Goal: Obtain resource: Download file/media

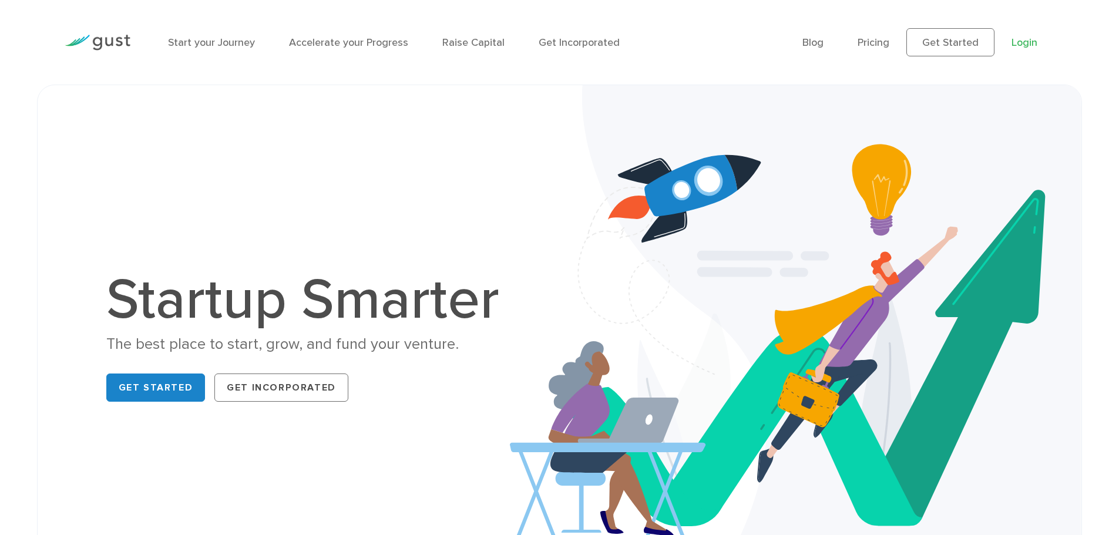
click at [1023, 42] on link "Login" at bounding box center [1024, 42] width 26 height 12
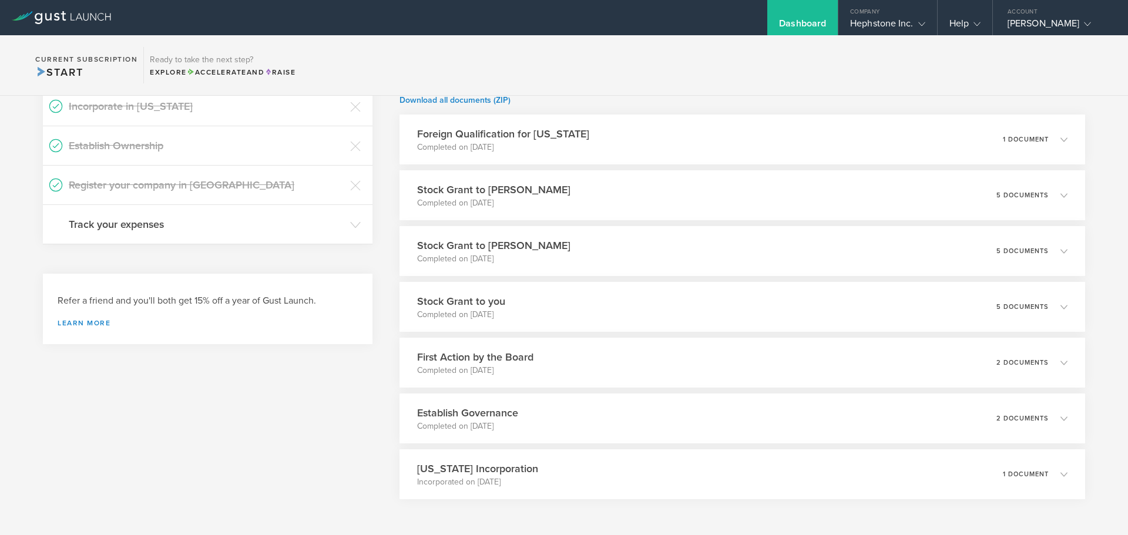
scroll to position [176, 0]
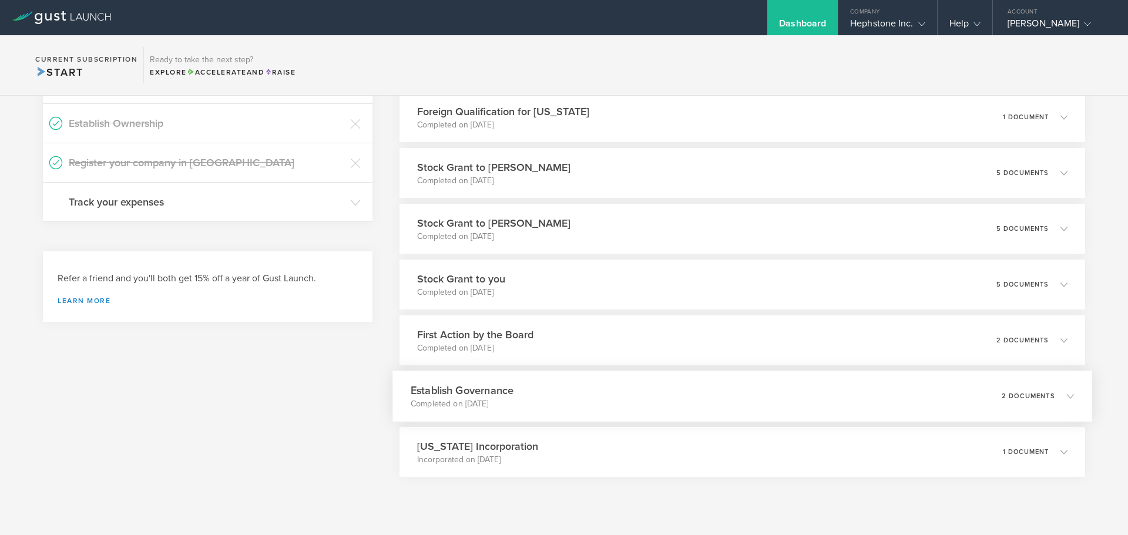
click at [519, 403] on div "Establish Governance Completed on [DATE] 2 documents" at bounding box center [742, 396] width 700 height 51
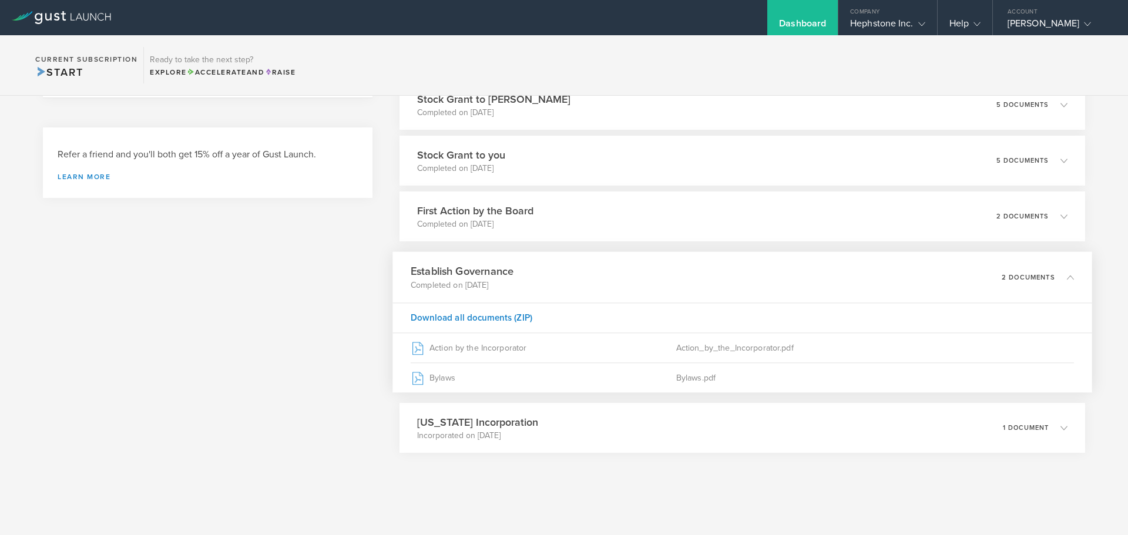
scroll to position [301, 0]
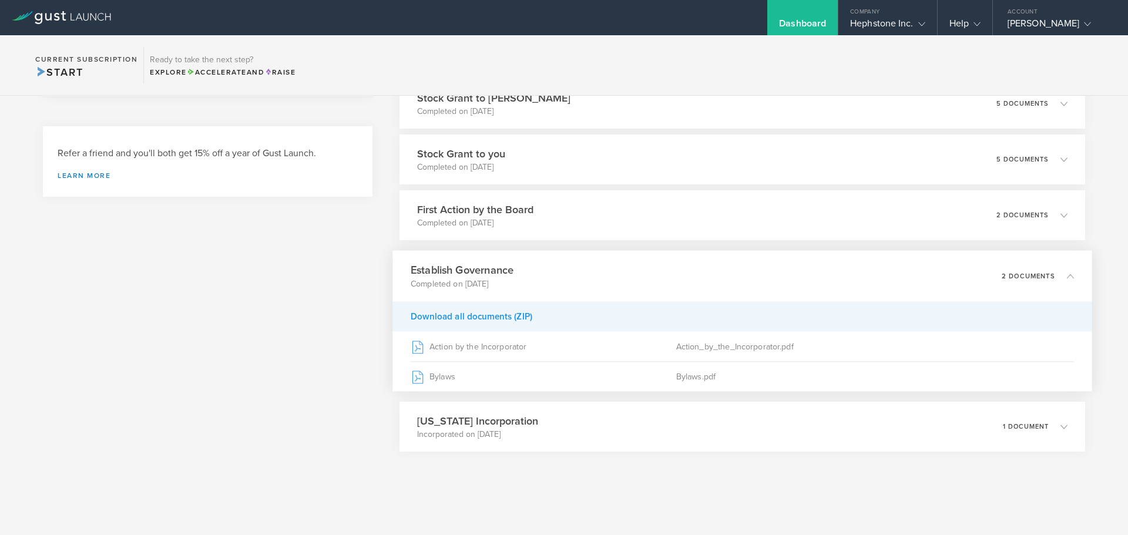
click at [472, 318] on div "Download all documents (ZIP)" at bounding box center [742, 316] width 700 height 30
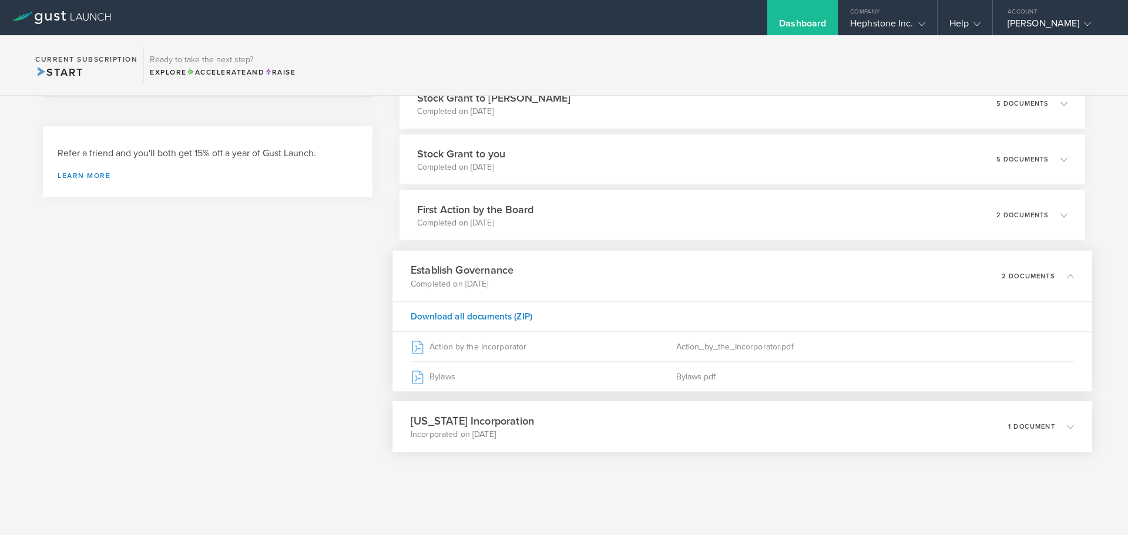
click at [519, 435] on p "Incorporated on Jan 2, 2024" at bounding box center [472, 435] width 123 height 12
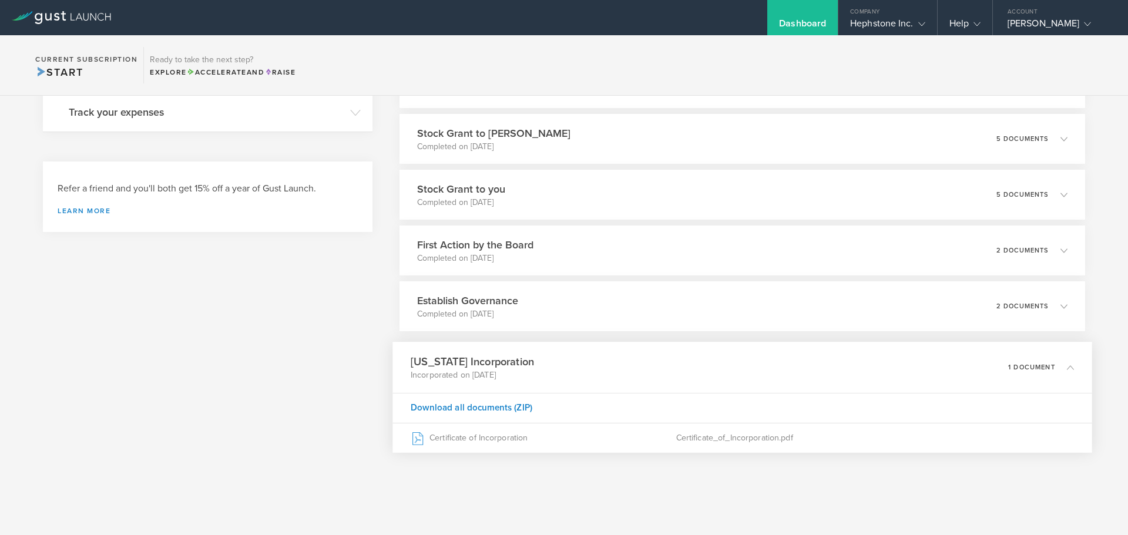
scroll to position [266, 0]
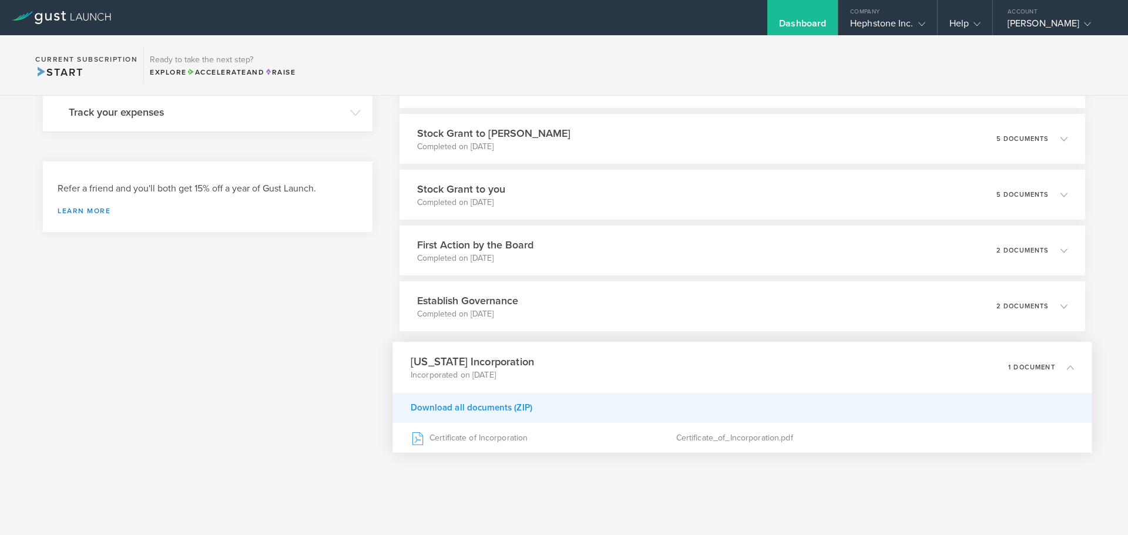
click at [462, 407] on div "Download all documents (ZIP)" at bounding box center [742, 408] width 700 height 30
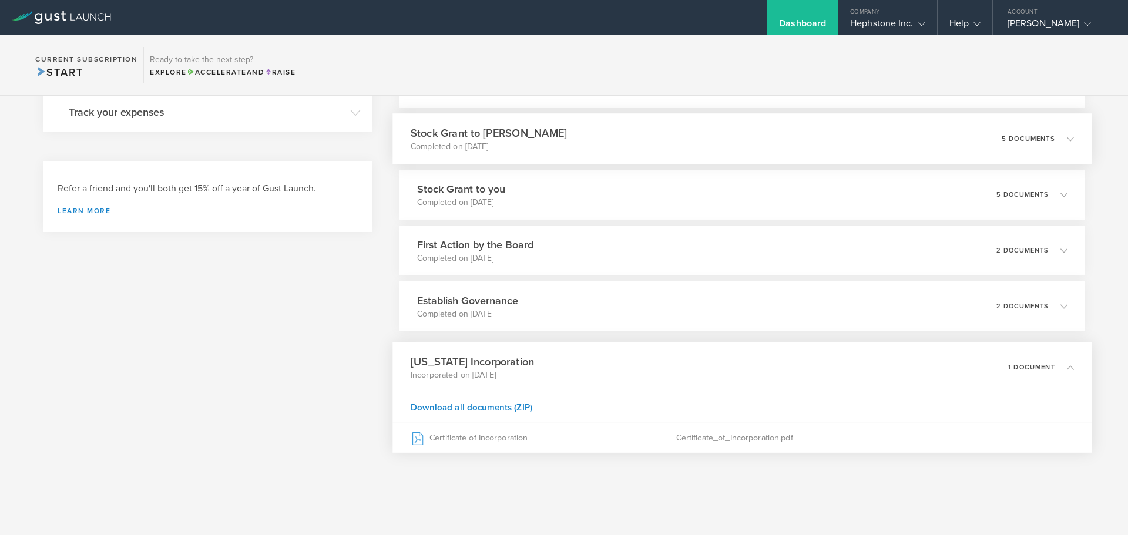
scroll to position [90, 0]
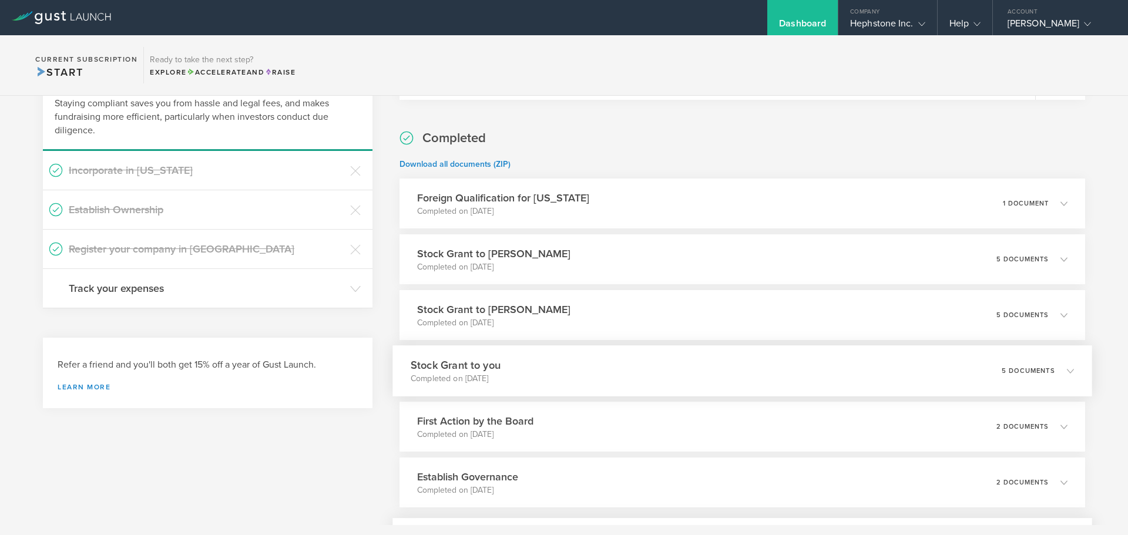
click at [489, 373] on p "Completed on Jan 10, 2024" at bounding box center [456, 379] width 90 height 12
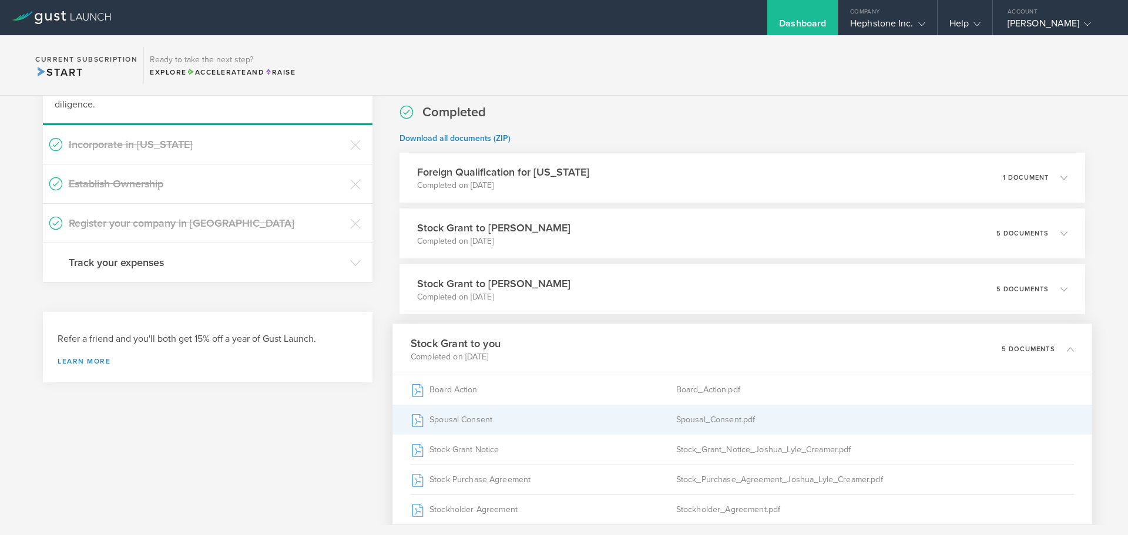
scroll to position [31, 0]
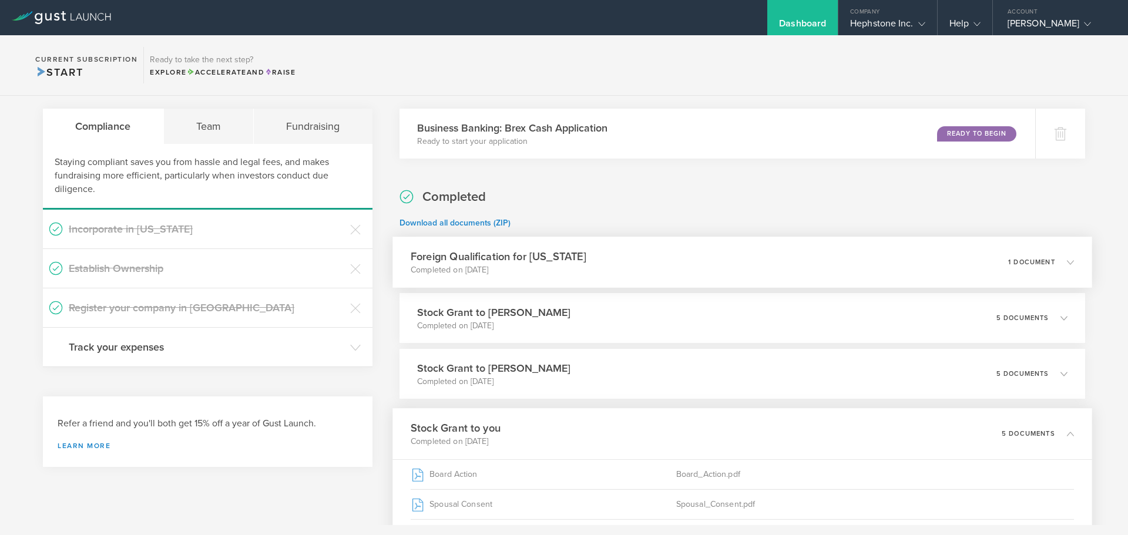
click at [508, 264] on p "Completed on Feb 28, 2024" at bounding box center [499, 270] width 176 height 12
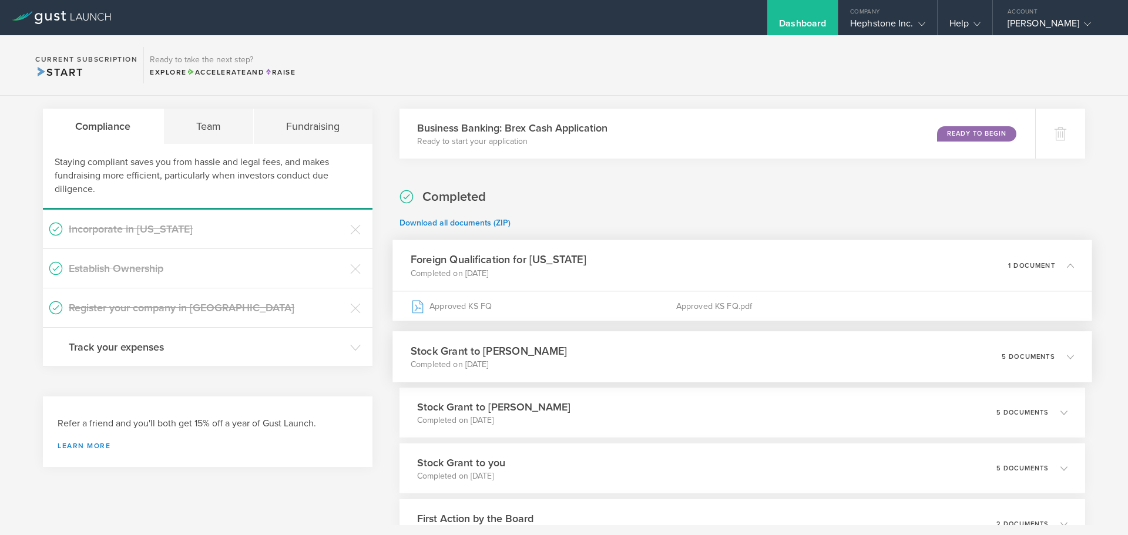
click at [478, 358] on h3 "Stock Grant to Cari Kelly" at bounding box center [489, 351] width 156 height 16
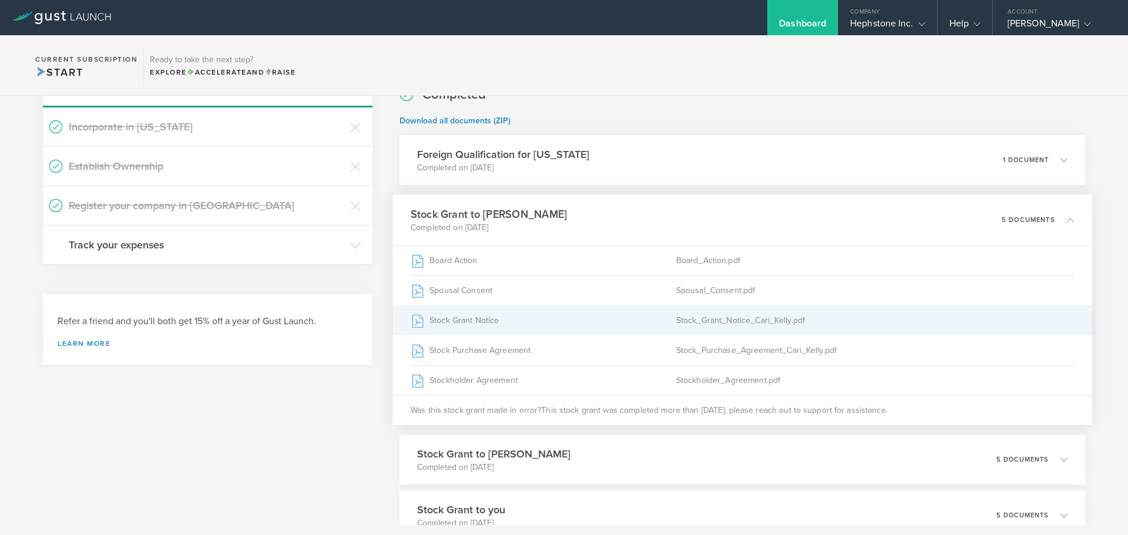
scroll to position [149, 0]
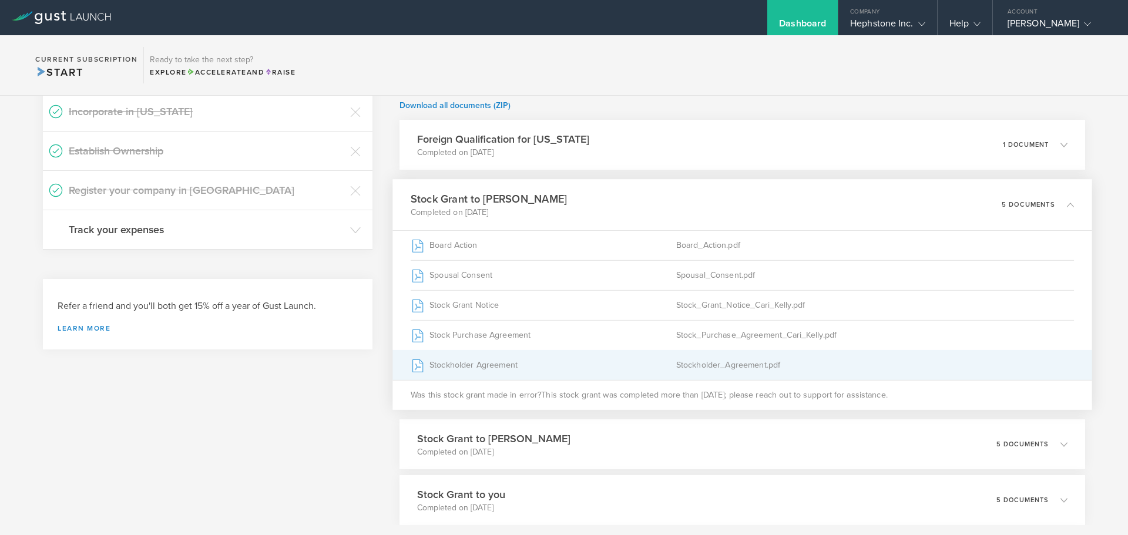
click at [486, 367] on div "Stockholder Agreement" at bounding box center [543, 365] width 265 height 29
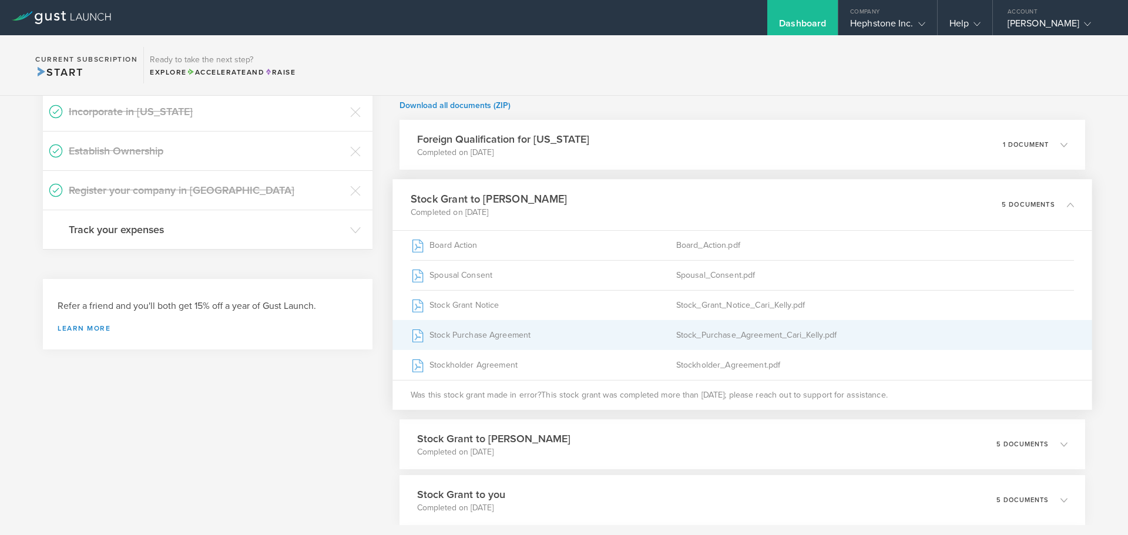
click at [485, 330] on div "Stock Purchase Agreement" at bounding box center [543, 335] width 265 height 29
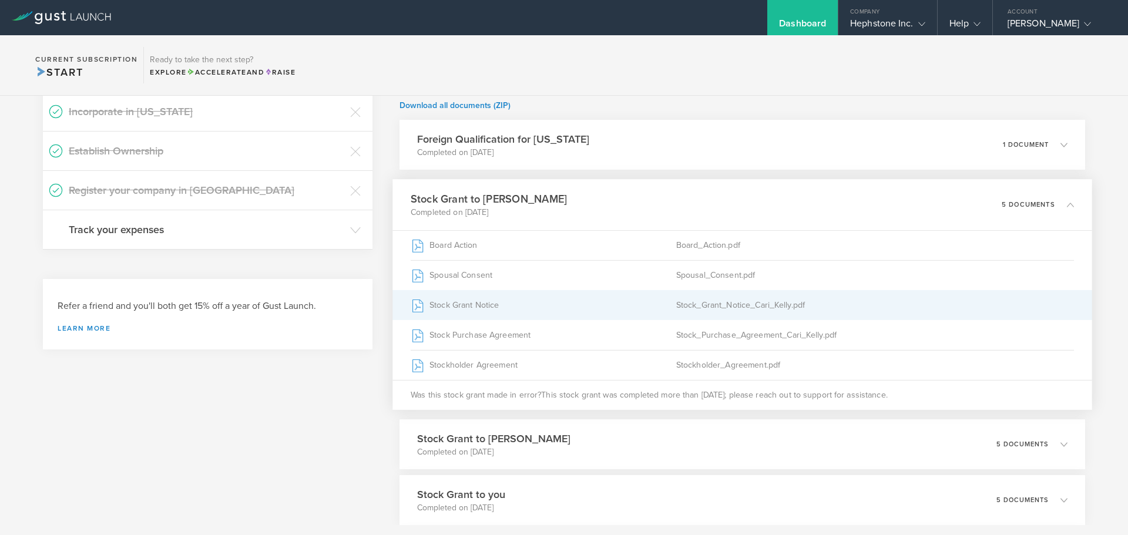
click at [491, 307] on div "Stock Grant Notice" at bounding box center [543, 305] width 265 height 29
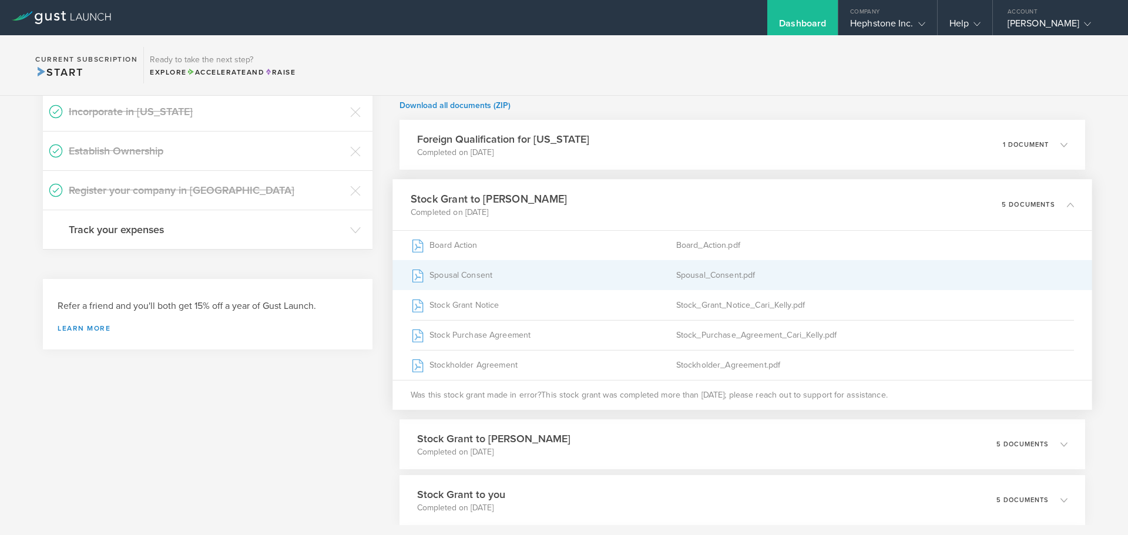
click at [470, 276] on div "Spousal Consent" at bounding box center [543, 275] width 265 height 29
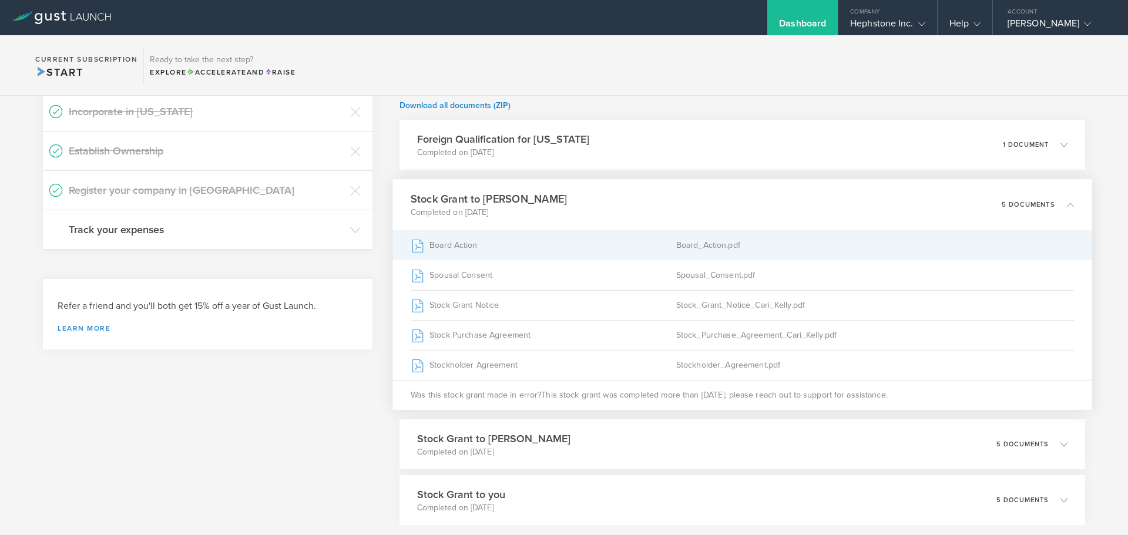
click at [458, 248] on div "Board Action" at bounding box center [543, 245] width 265 height 29
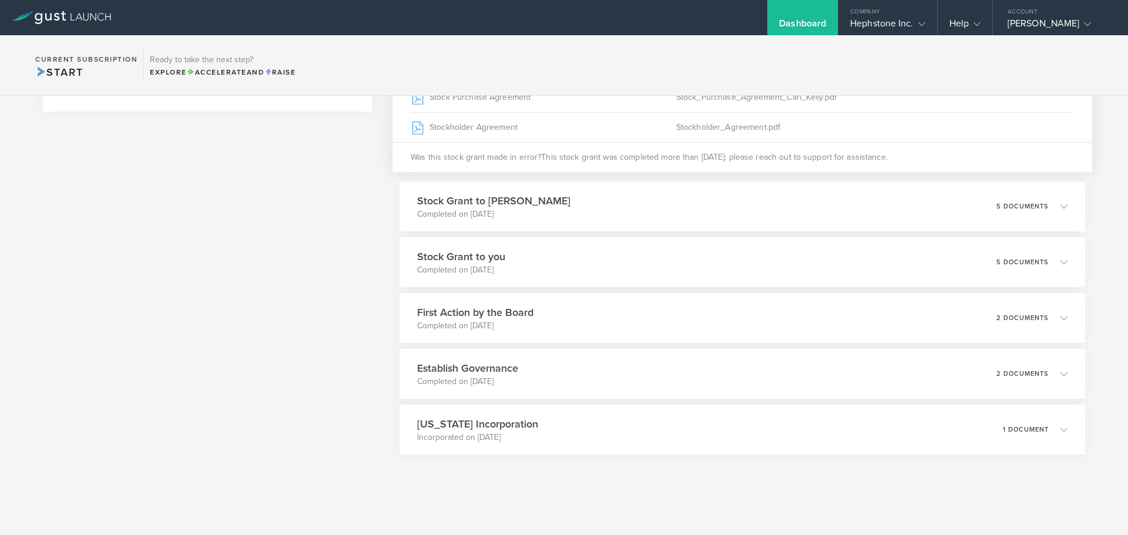
scroll to position [389, 0]
click at [488, 253] on h3 "Stock Grant to you" at bounding box center [456, 254] width 90 height 16
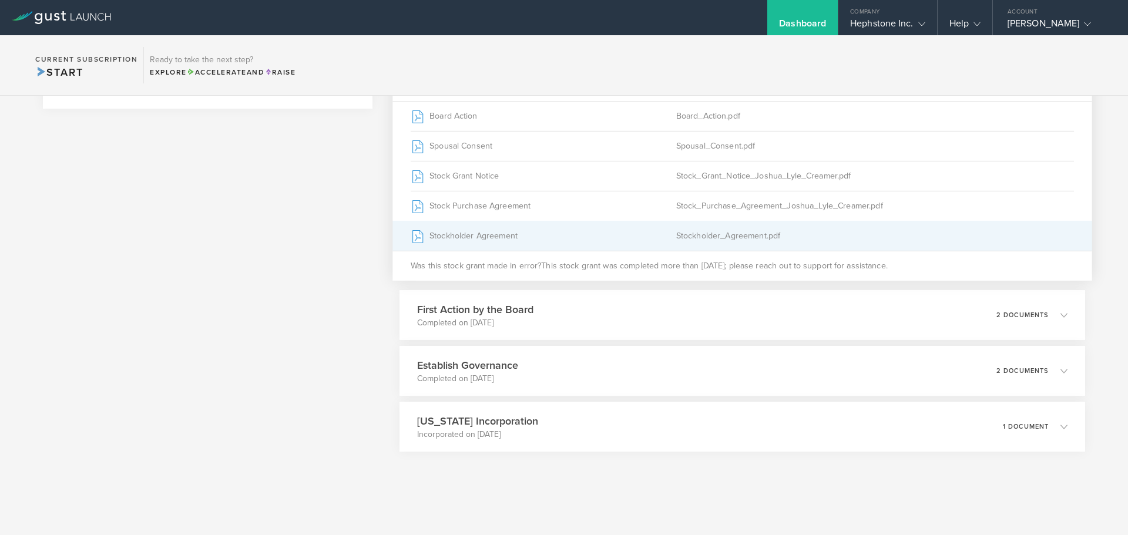
click at [491, 237] on div "Stockholder Agreement" at bounding box center [543, 235] width 265 height 29
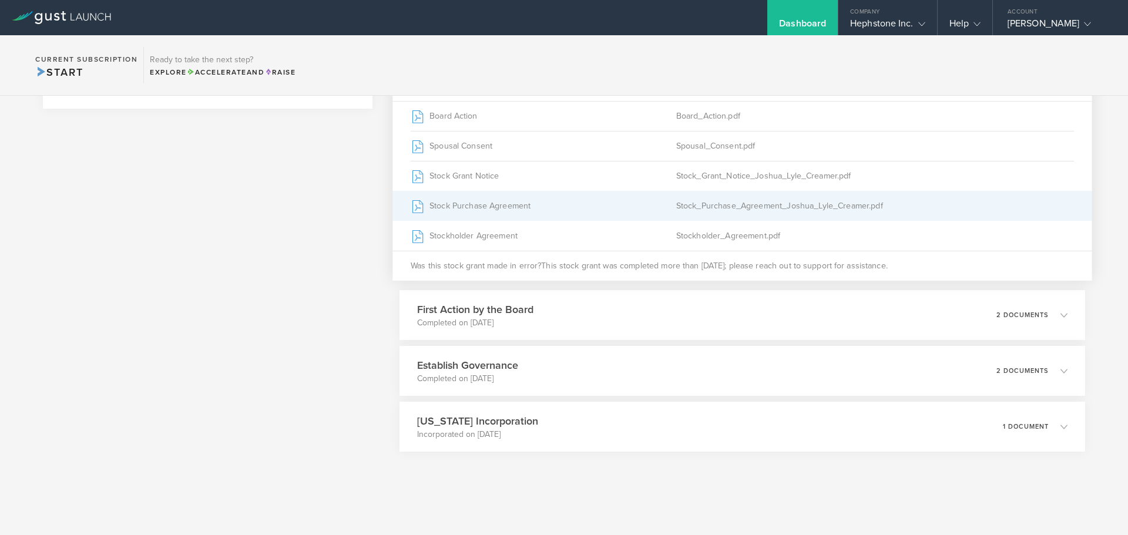
click at [498, 198] on div "Stock Purchase Agreement" at bounding box center [543, 205] width 265 height 29
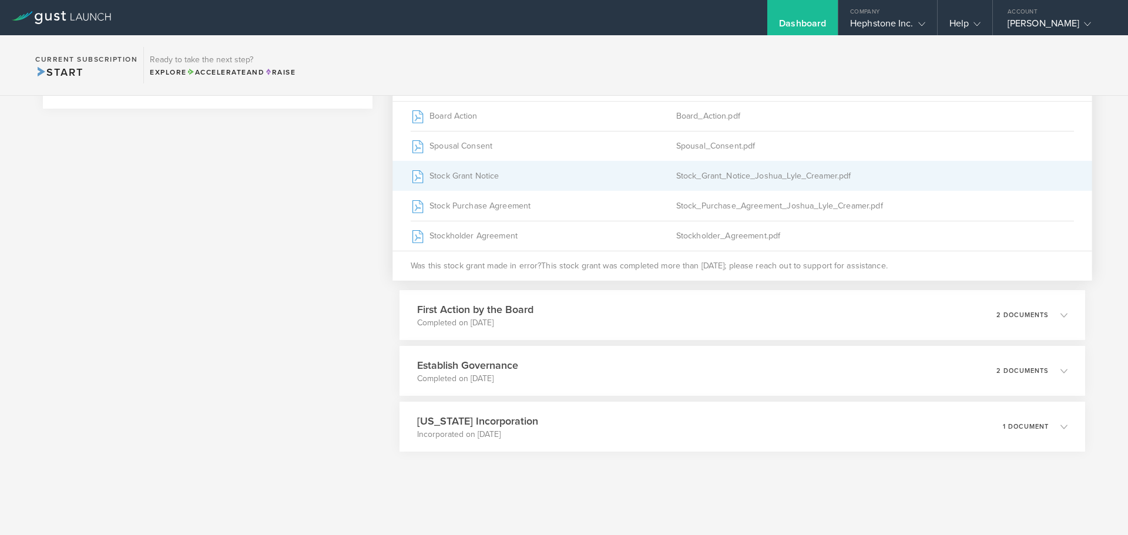
click at [710, 178] on div "Stock_Grant_Notice_Joshua_Lyle_Creamer.pdf" at bounding box center [874, 176] width 398 height 29
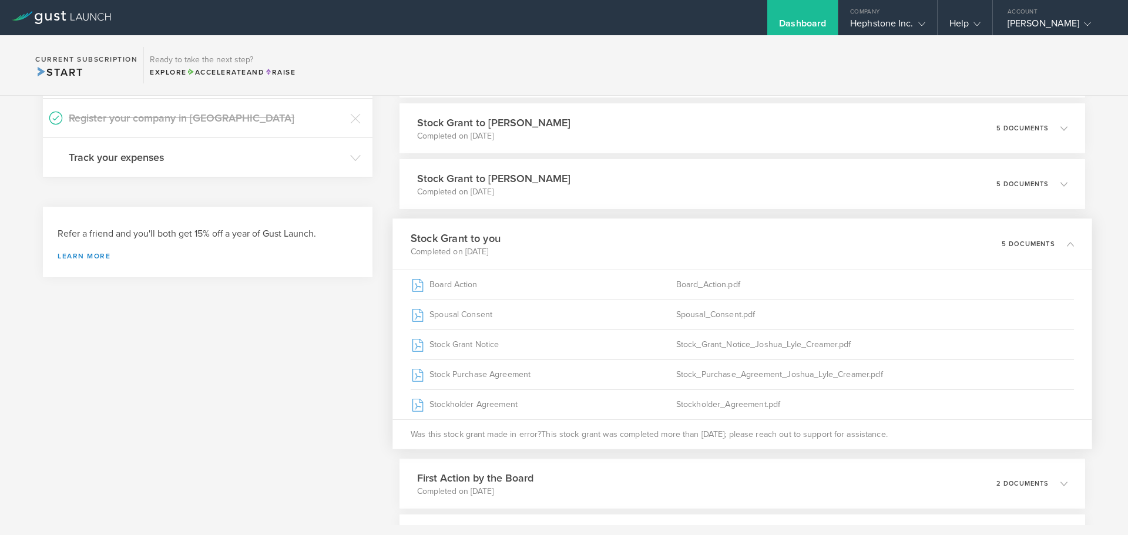
scroll to position [213, 0]
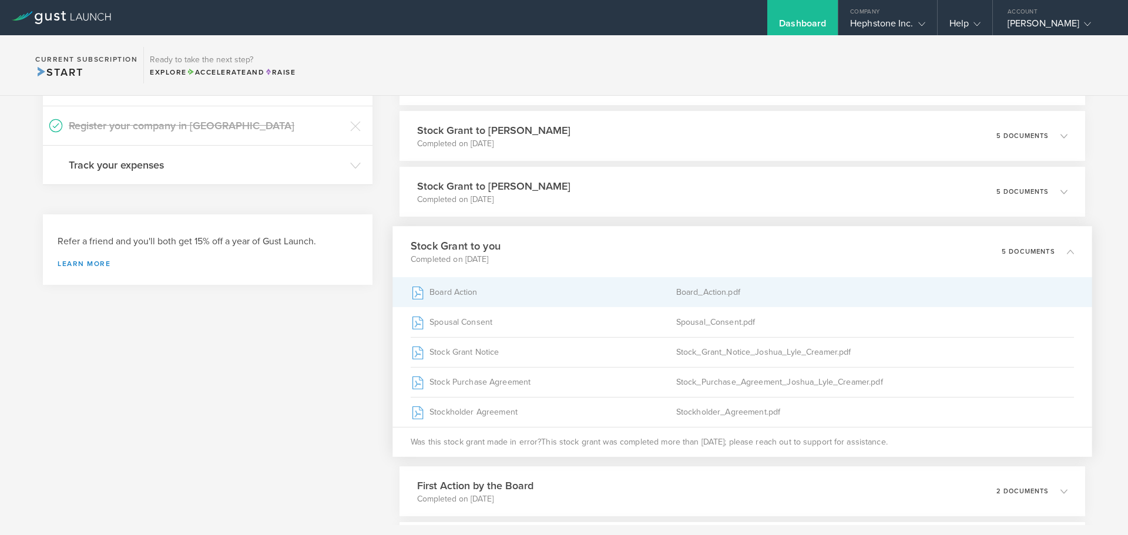
click at [669, 300] on div "Board Action" at bounding box center [543, 292] width 265 height 29
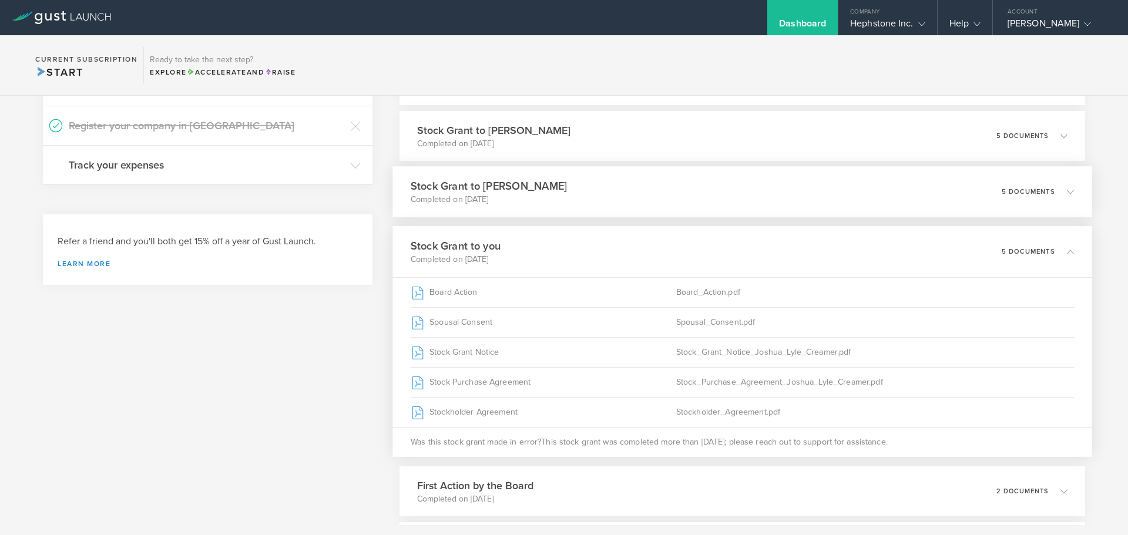
click at [560, 189] on div "Stock Grant to Philip Crary Completed on Jan 10, 2024 5 documents" at bounding box center [742, 191] width 700 height 51
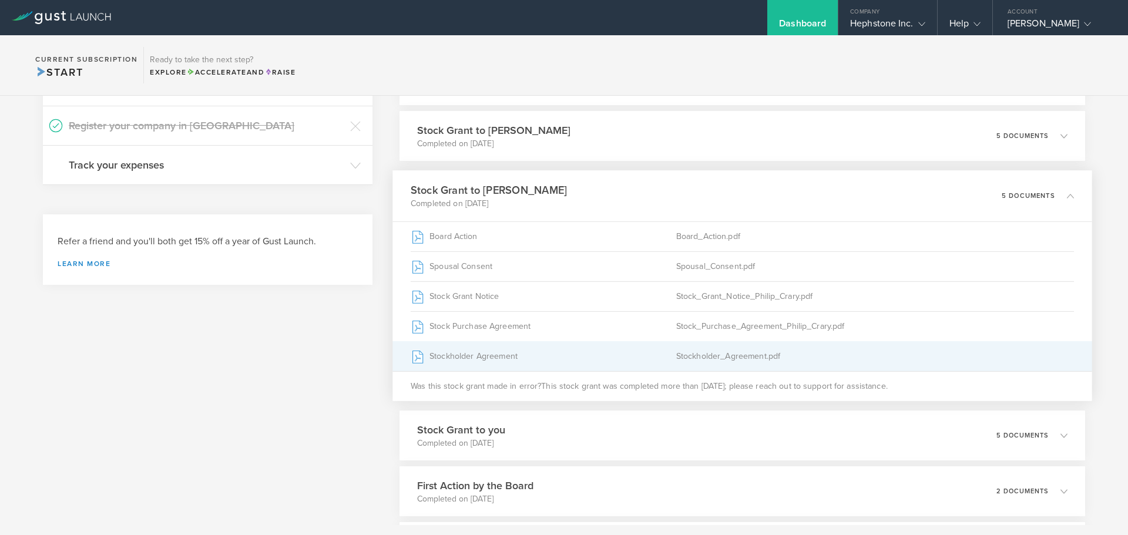
click at [473, 348] on div "Stockholder Agreement" at bounding box center [543, 356] width 265 height 29
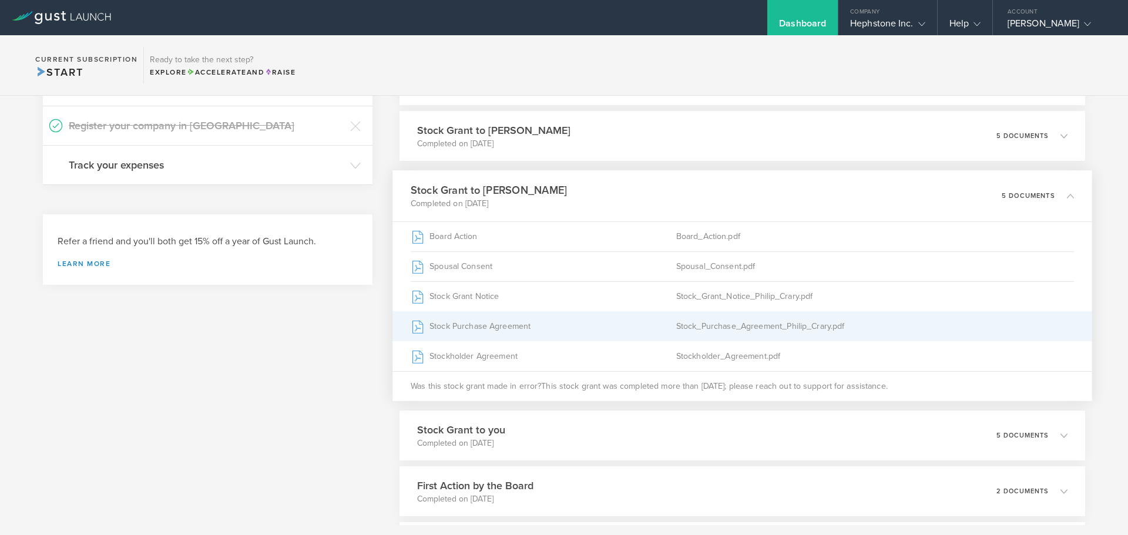
click at [993, 315] on div "Stock_Purchase_Agreement_Philip_Crary.pdf" at bounding box center [874, 326] width 398 height 29
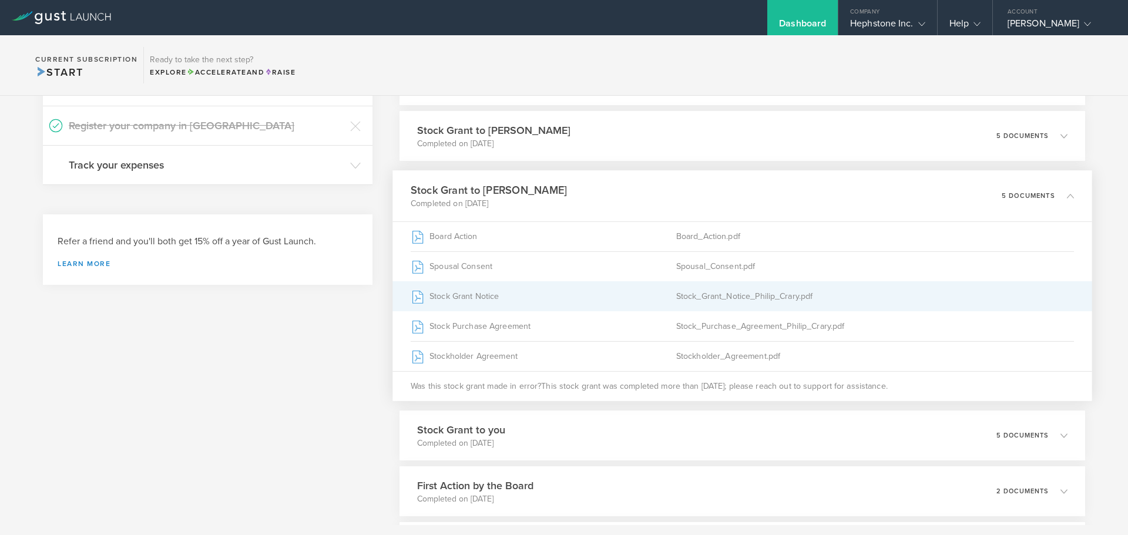
click at [521, 291] on div "Stock Grant Notice" at bounding box center [543, 296] width 265 height 29
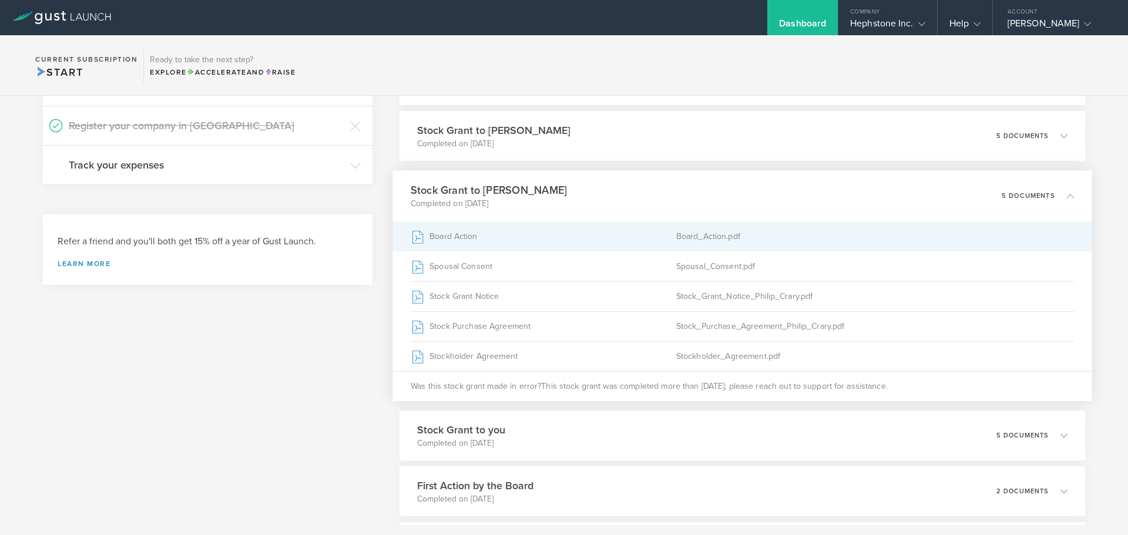
click at [449, 227] on div "Board Action" at bounding box center [543, 236] width 265 height 29
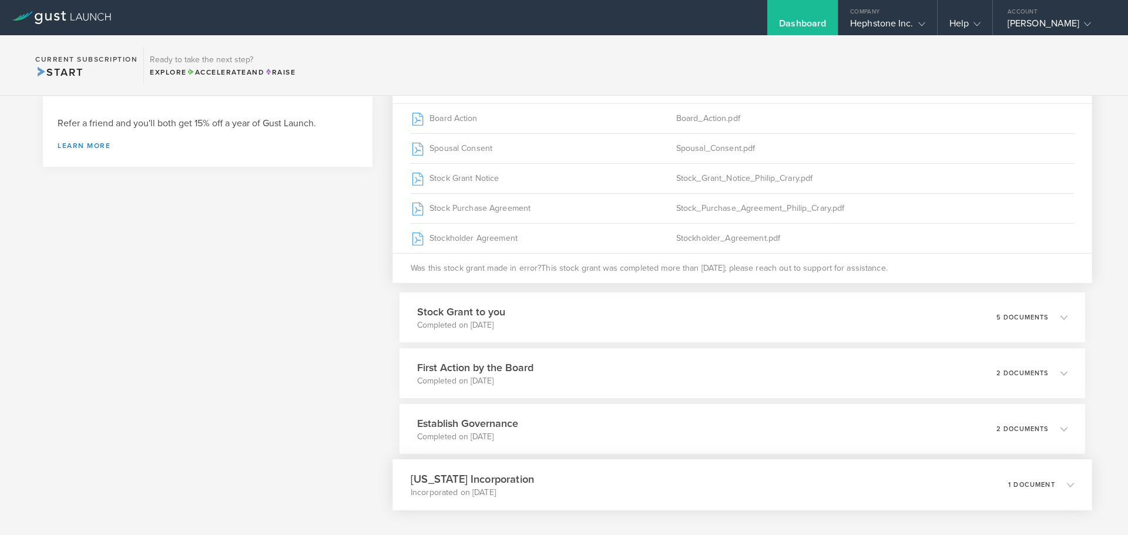
scroll to position [389, 0]
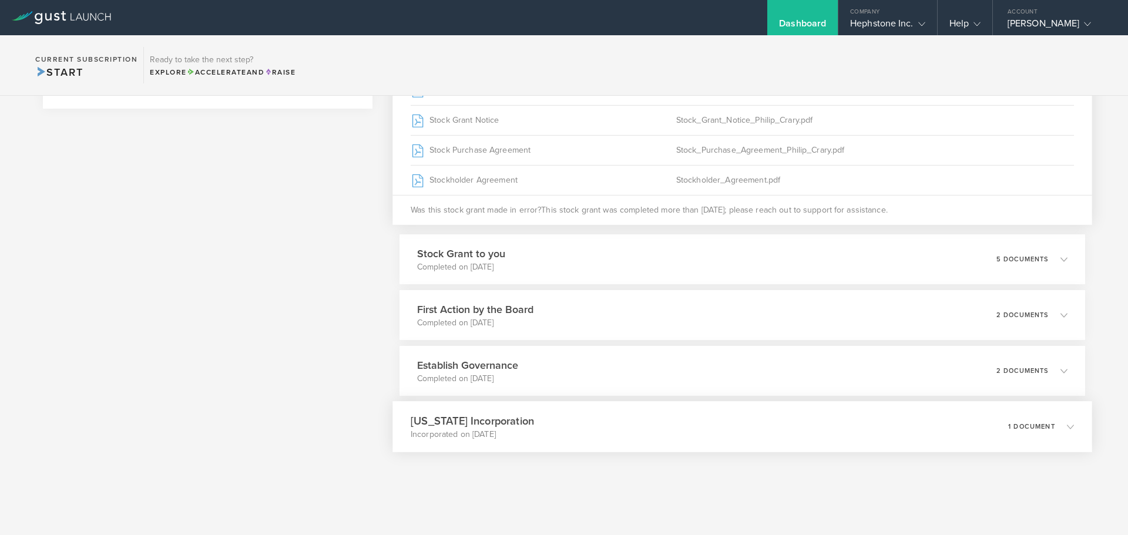
click at [522, 428] on div "Delaware Incorporation Incorporated on Jan 2, 2024 1 document" at bounding box center [742, 426] width 700 height 51
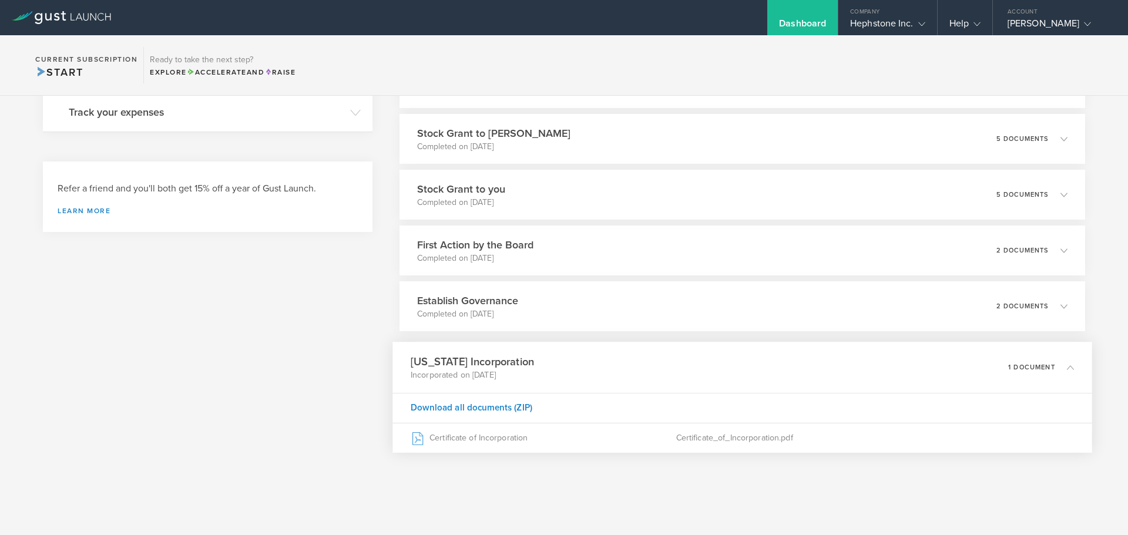
scroll to position [266, 0]
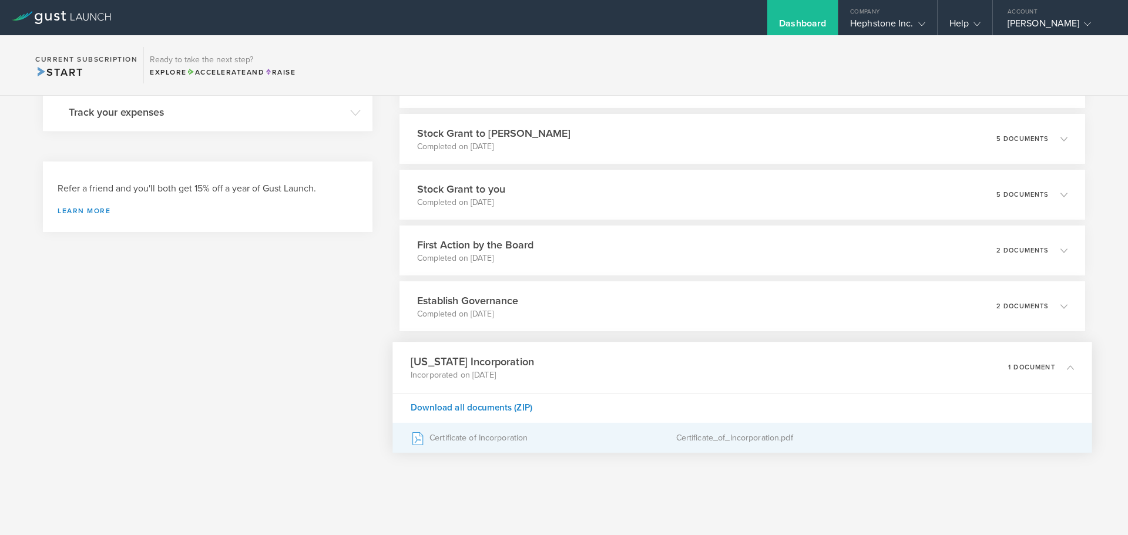
click at [446, 439] on div "Certificate of Incorporation" at bounding box center [543, 437] width 265 height 29
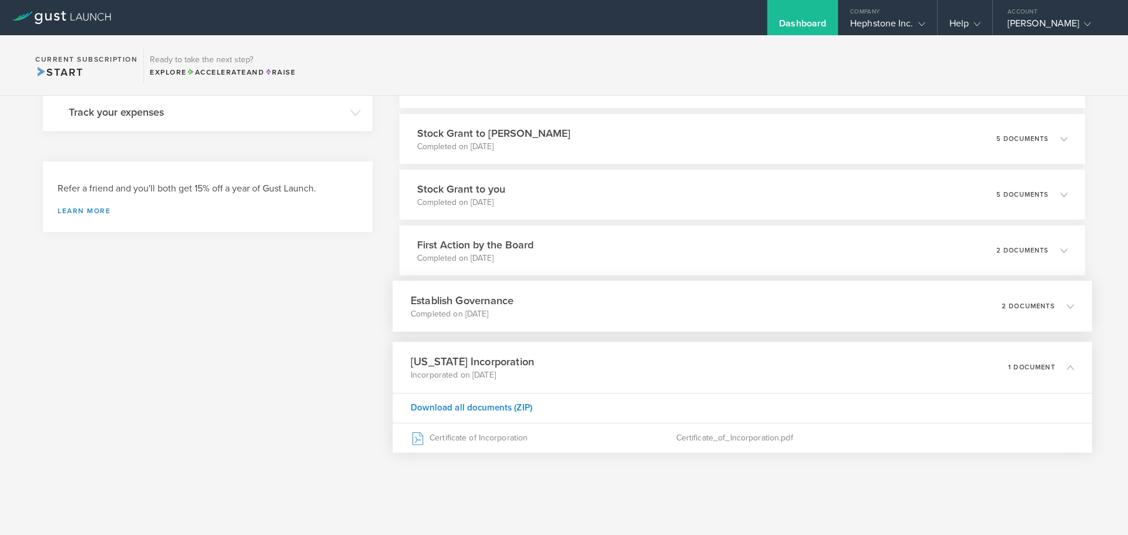
click at [485, 302] on h3 "Establish Governance" at bounding box center [462, 301] width 103 height 16
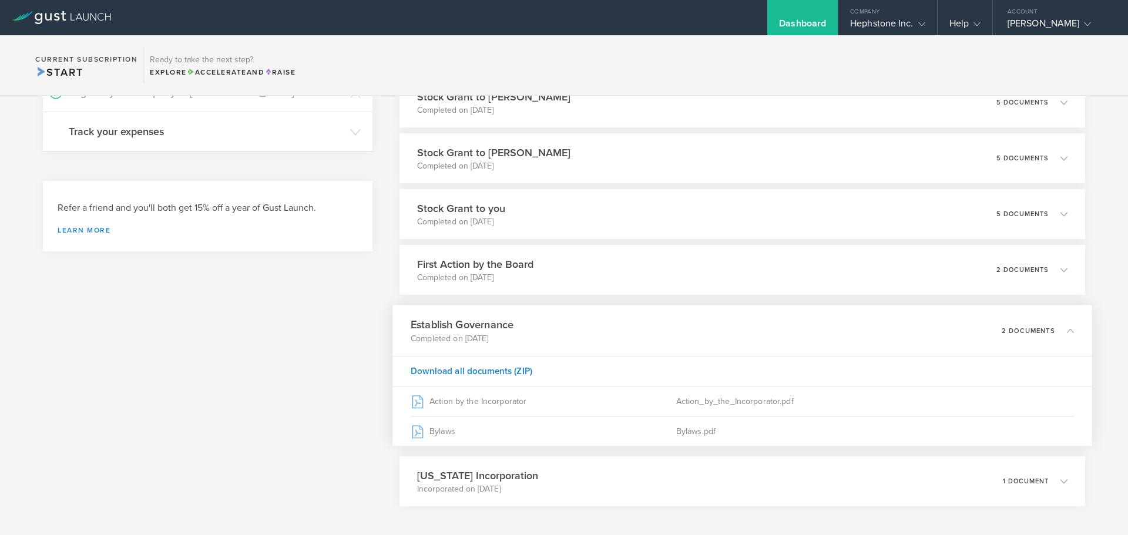
scroll to position [301, 0]
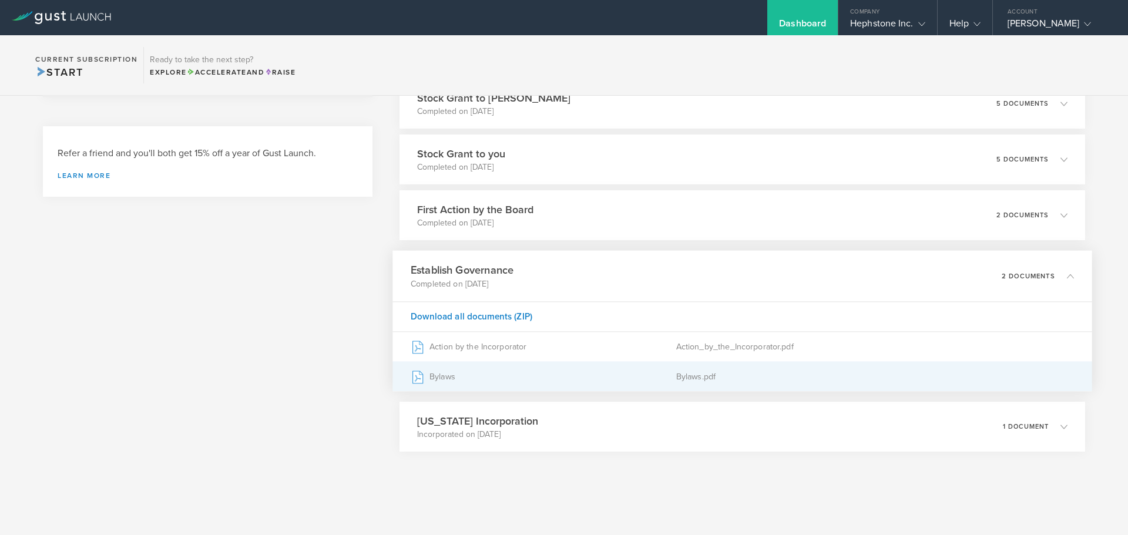
click at [458, 375] on div "Bylaws" at bounding box center [543, 376] width 265 height 29
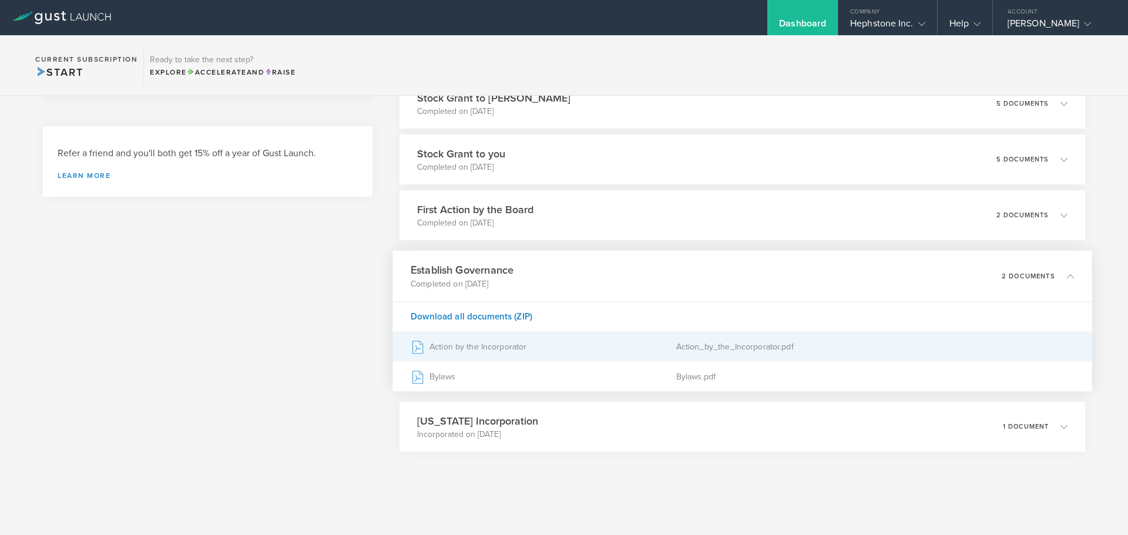
click at [579, 347] on div "Action by the Incorporator" at bounding box center [543, 346] width 265 height 29
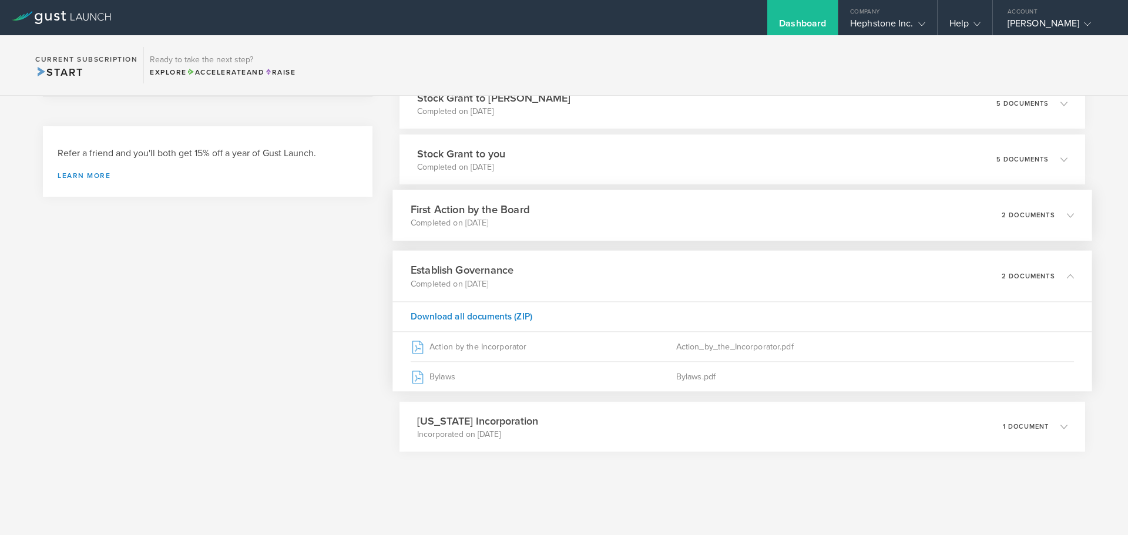
click at [488, 226] on p "Completed on Jan 5, 2024" at bounding box center [470, 223] width 119 height 12
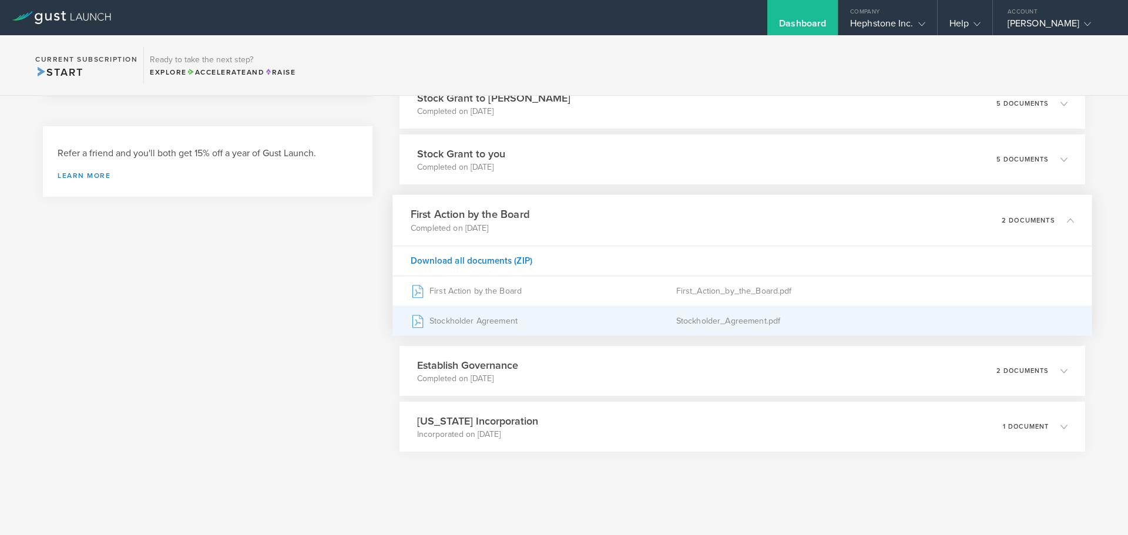
click at [475, 318] on div "Stockholder Agreement" at bounding box center [543, 320] width 265 height 29
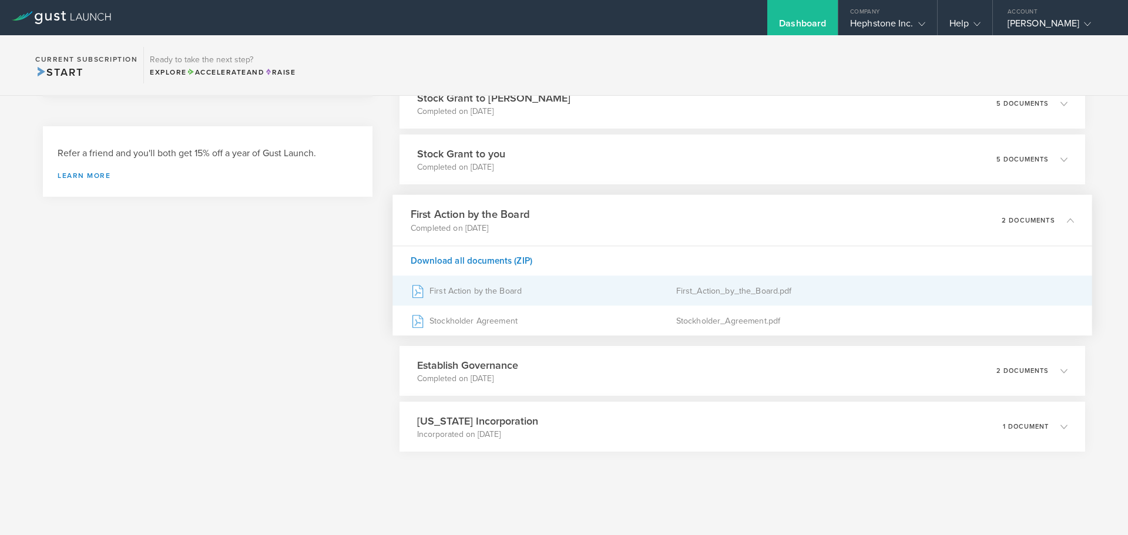
click at [505, 289] on div "First Action by the Board" at bounding box center [543, 290] width 265 height 29
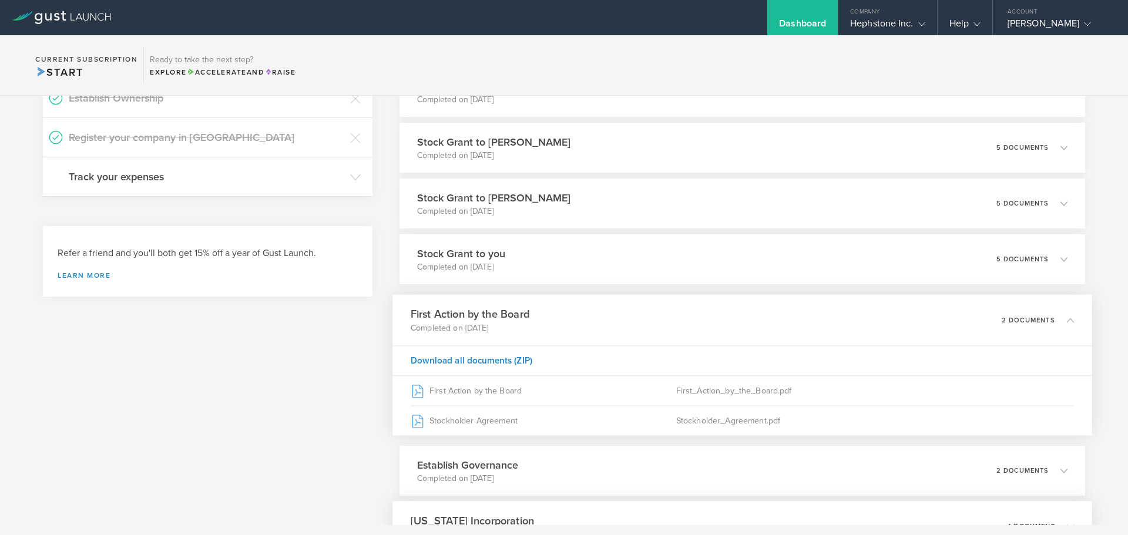
scroll to position [184, 0]
